Goal: Task Accomplishment & Management: Manage account settings

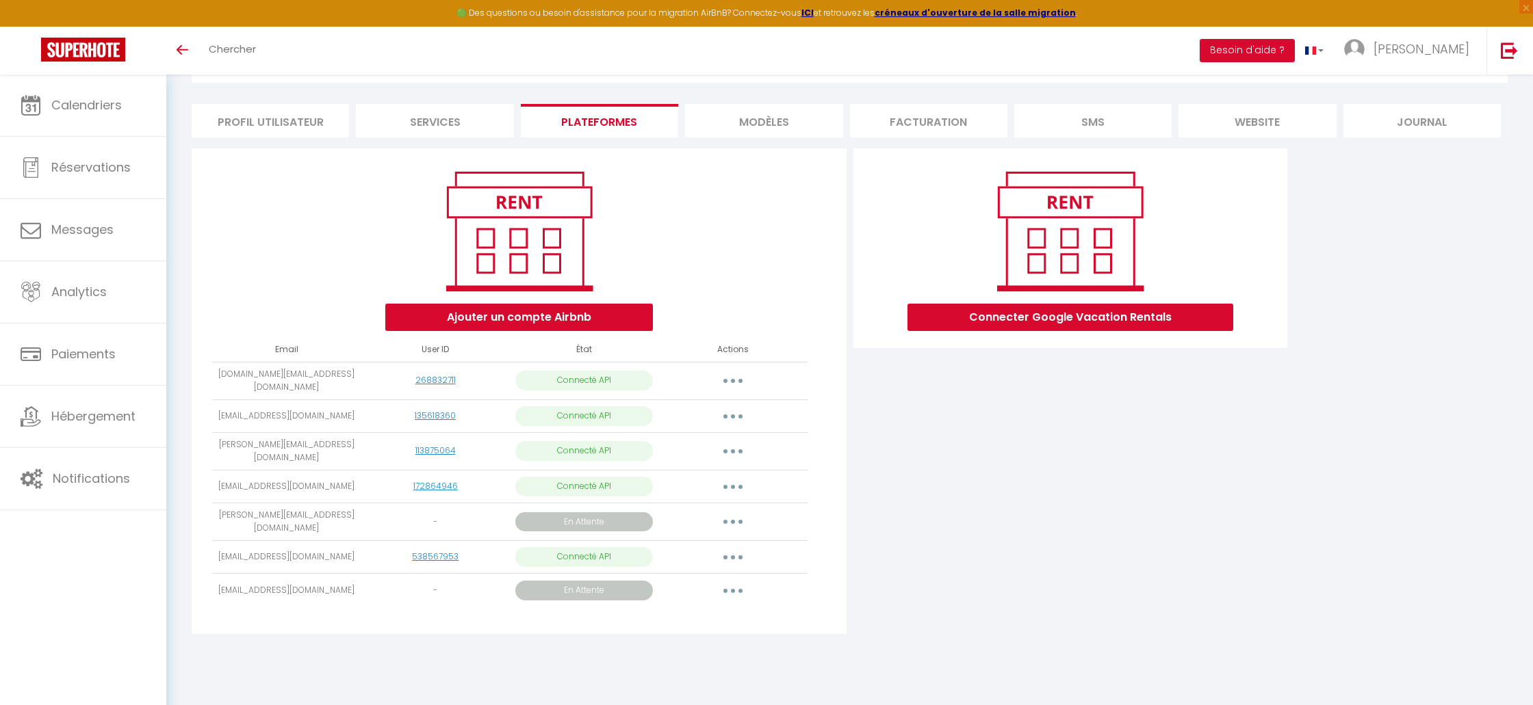
click at [742, 547] on button "button" at bounding box center [733, 558] width 38 height 22
click at [724, 577] on link "Importer les appartements" at bounding box center [672, 588] width 151 height 23
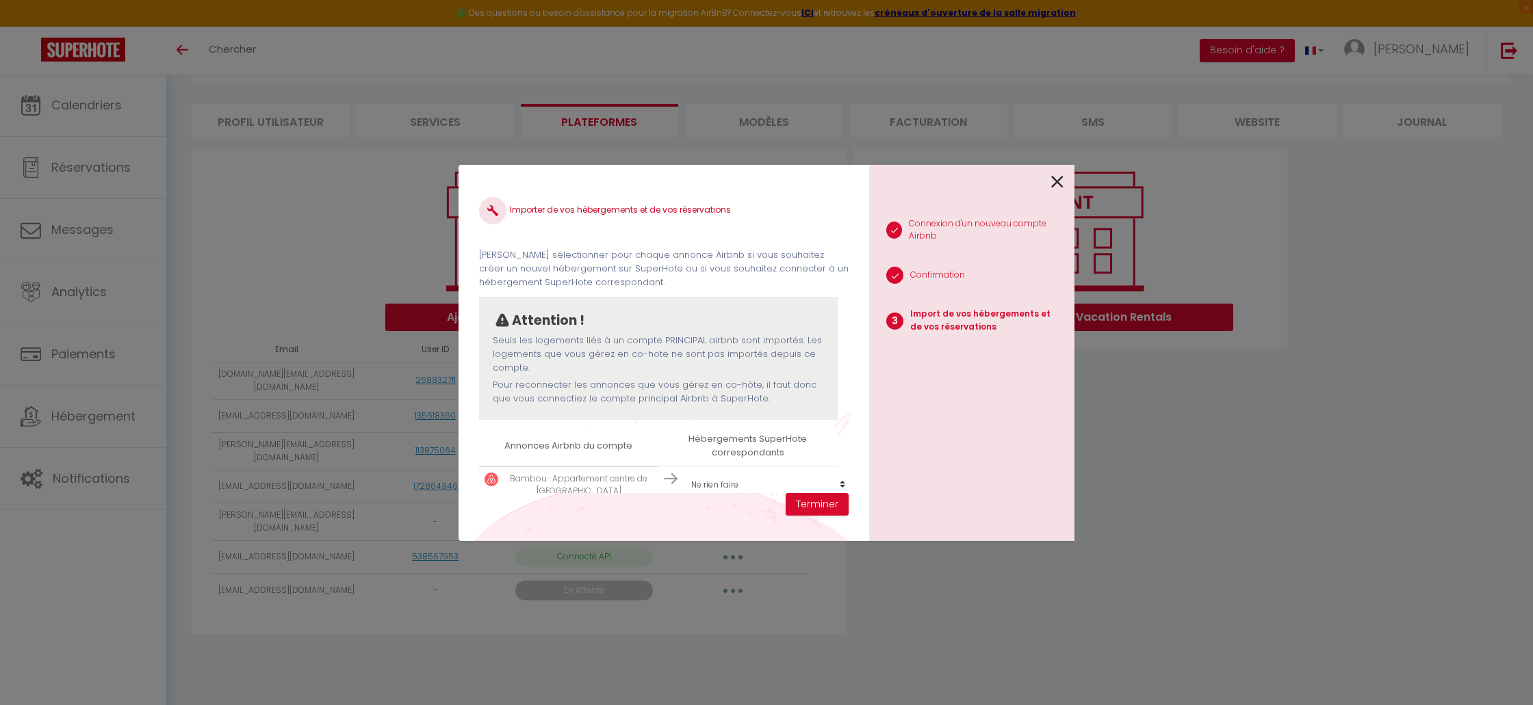
scroll to position [21, 0]
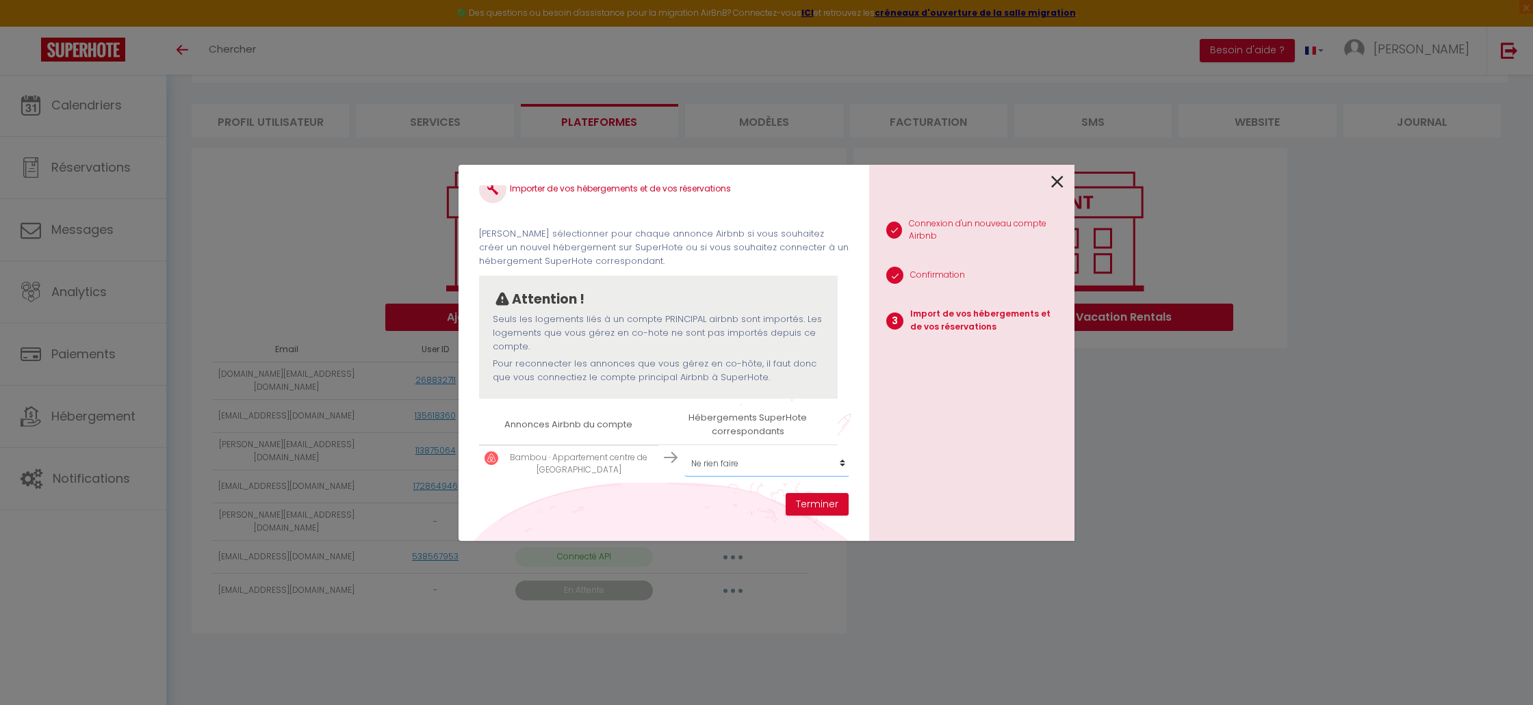
click at [792, 465] on select "Créer un nouvel hébergement Ne rien faire Pommier A1 · Confortable appartement …" at bounding box center [768, 464] width 168 height 26
select select "27160"
click at [684, 451] on select "Créer un nouvel hébergement Ne rien faire Pommier A1 · Confortable appartement …" at bounding box center [768, 464] width 168 height 26
click at [830, 511] on button "Terminer" at bounding box center [816, 504] width 63 height 23
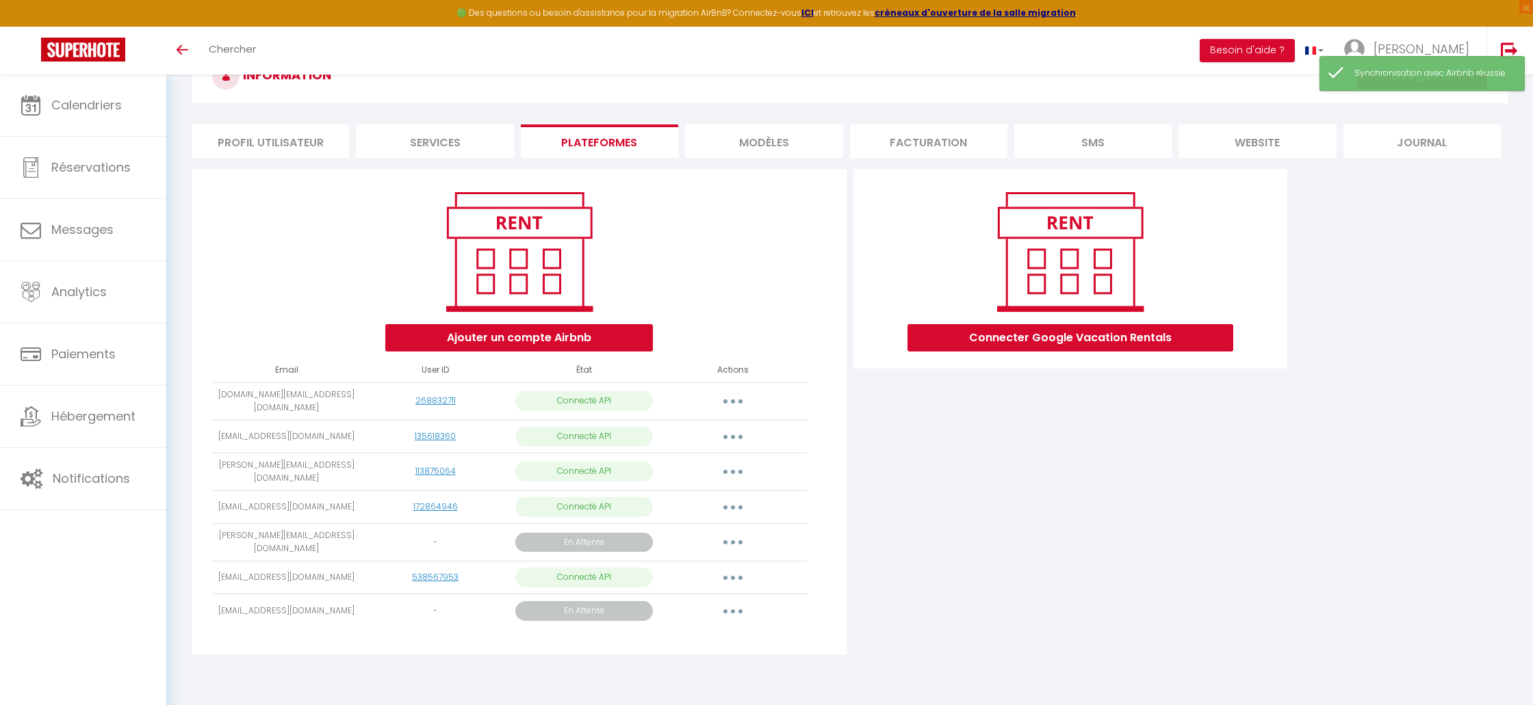
scroll to position [51, 0]
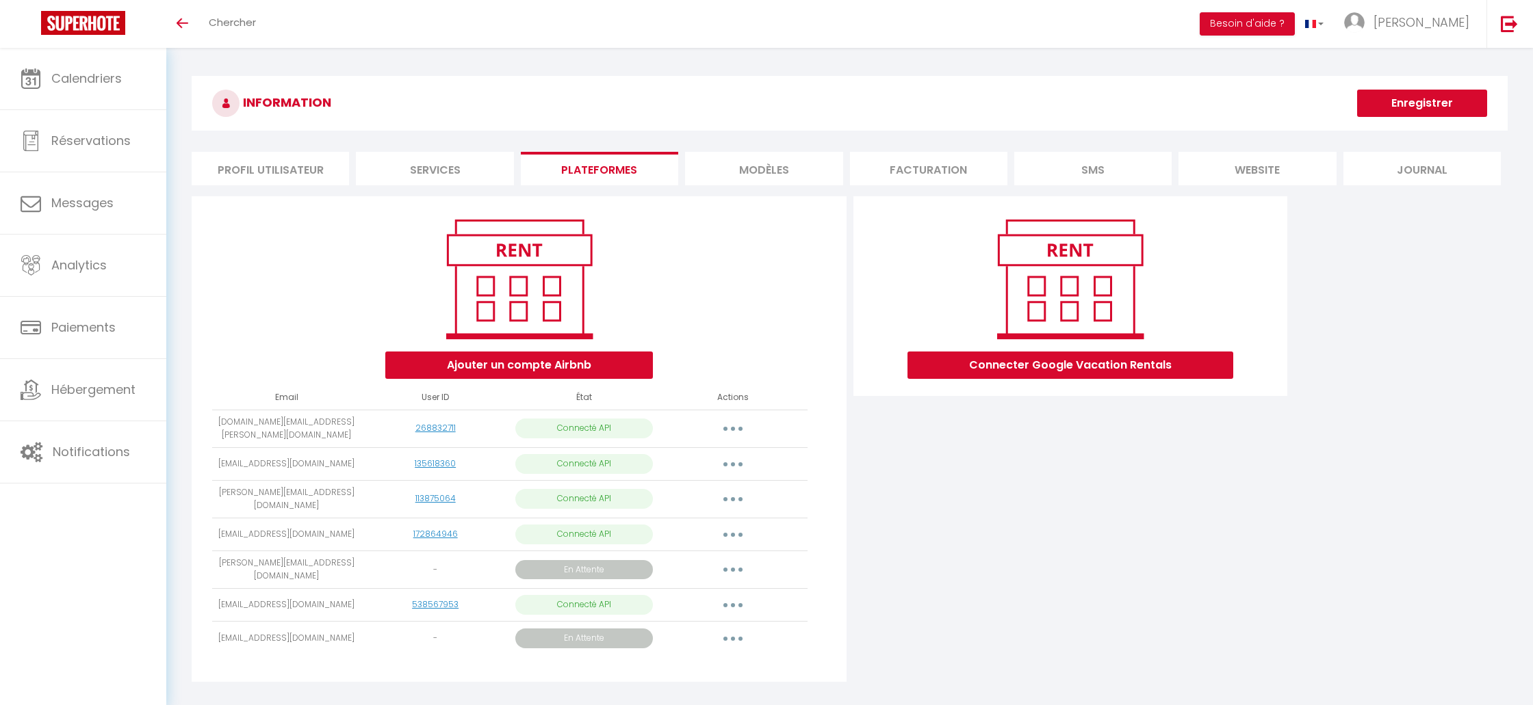
scroll to position [51, 0]
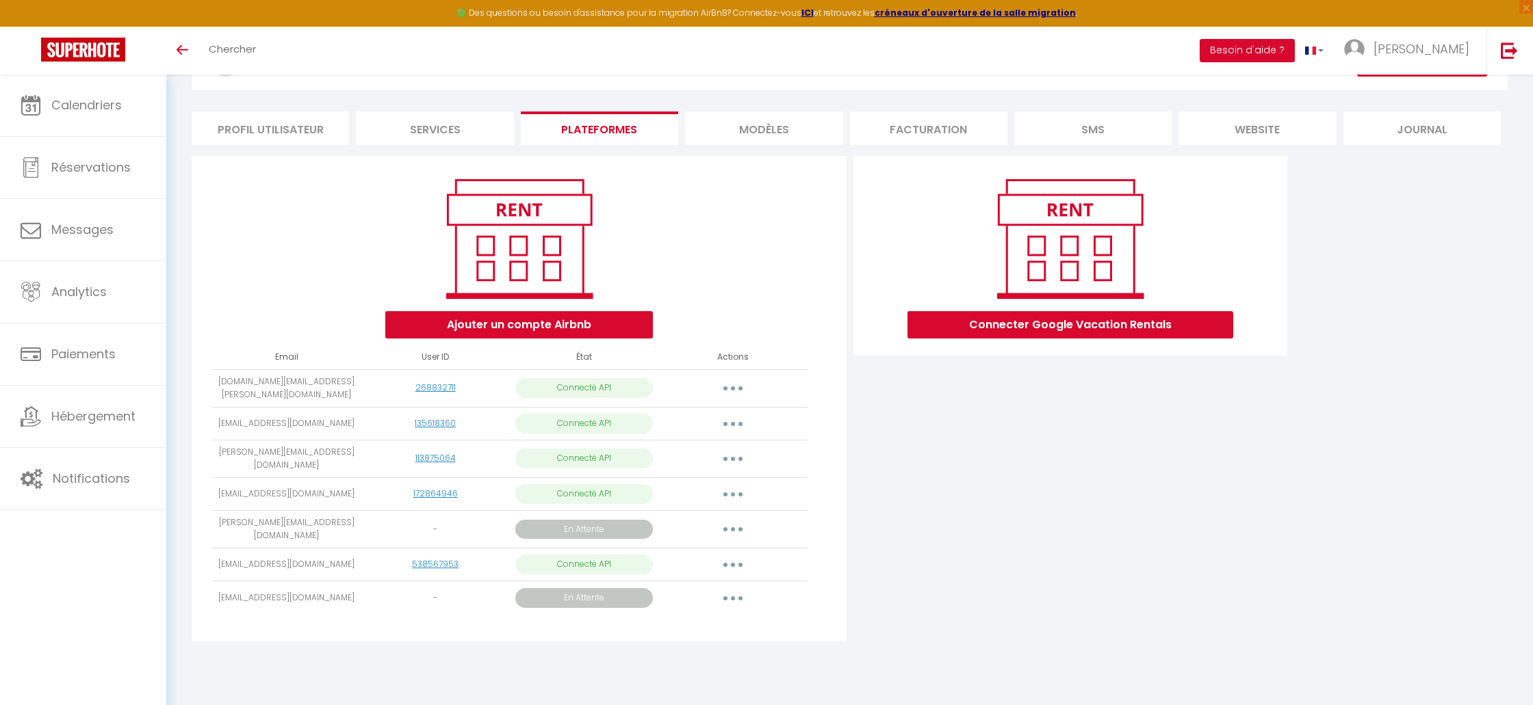
scroll to position [49, 0]
